Goal: Information Seeking & Learning: Learn about a topic

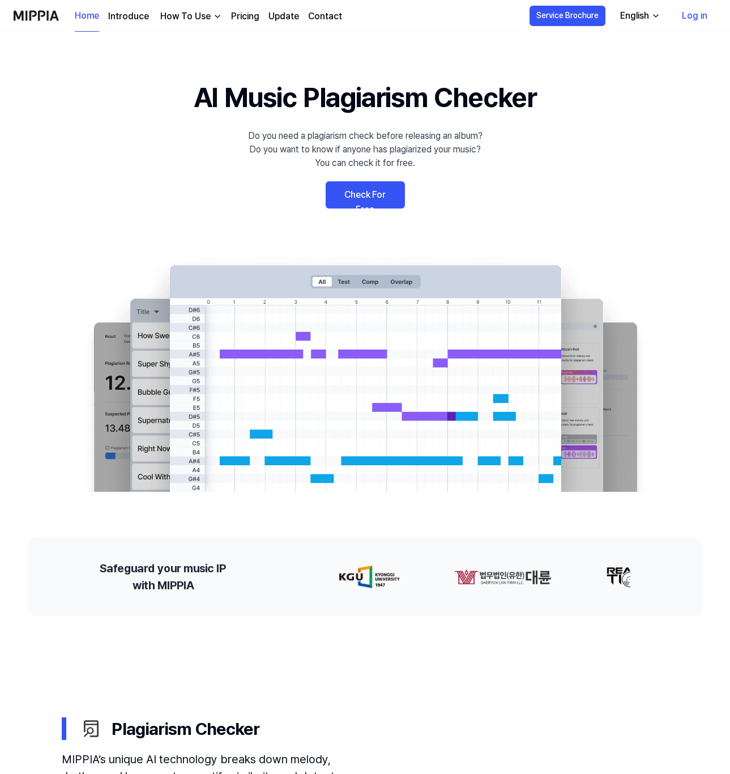
click at [399, 189] on link "Check For Free" at bounding box center [365, 194] width 79 height 27
click at [237, 17] on link "Pricing" at bounding box center [245, 17] width 28 height 14
